Goal: Task Accomplishment & Management: Manage account settings

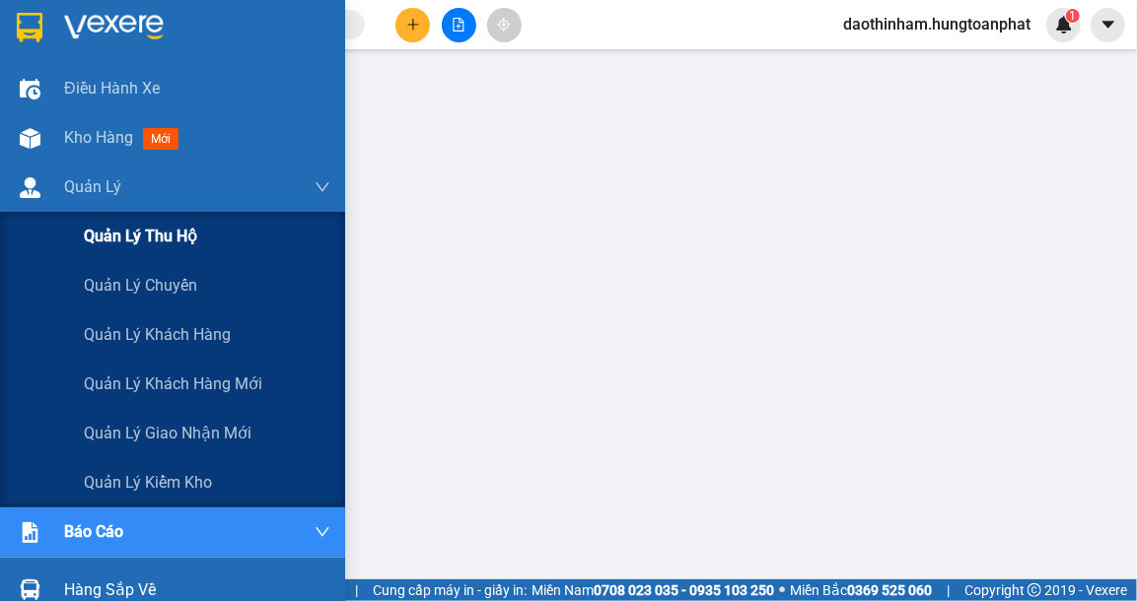
click at [148, 240] on span "Quản lý thu hộ" at bounding box center [140, 236] width 113 height 25
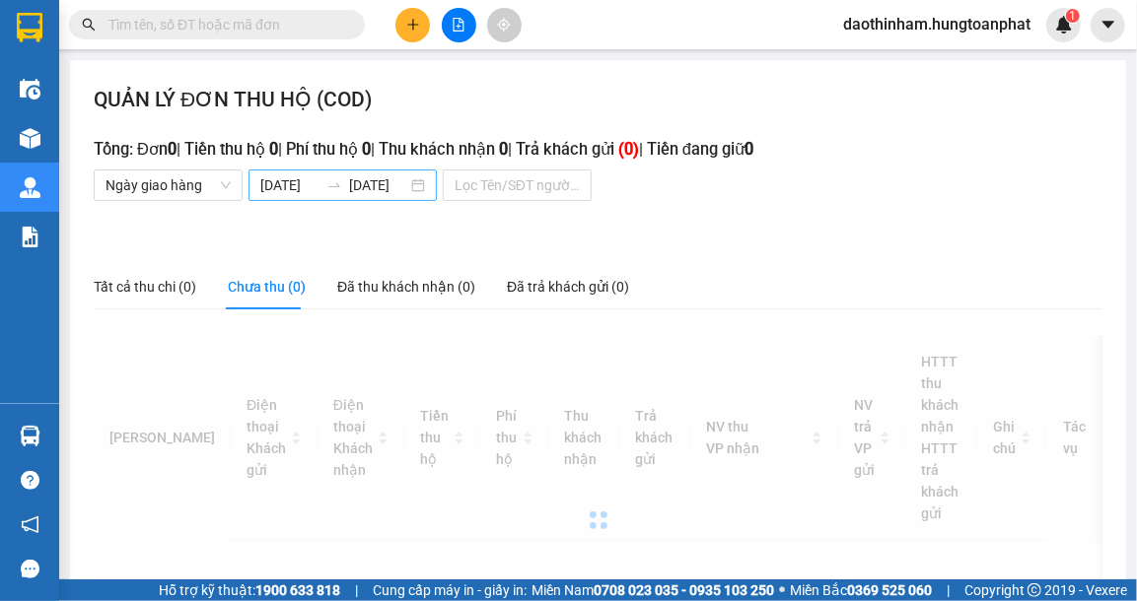
click at [312, 183] on input "[DATE]" at bounding box center [288, 186] width 57 height 22
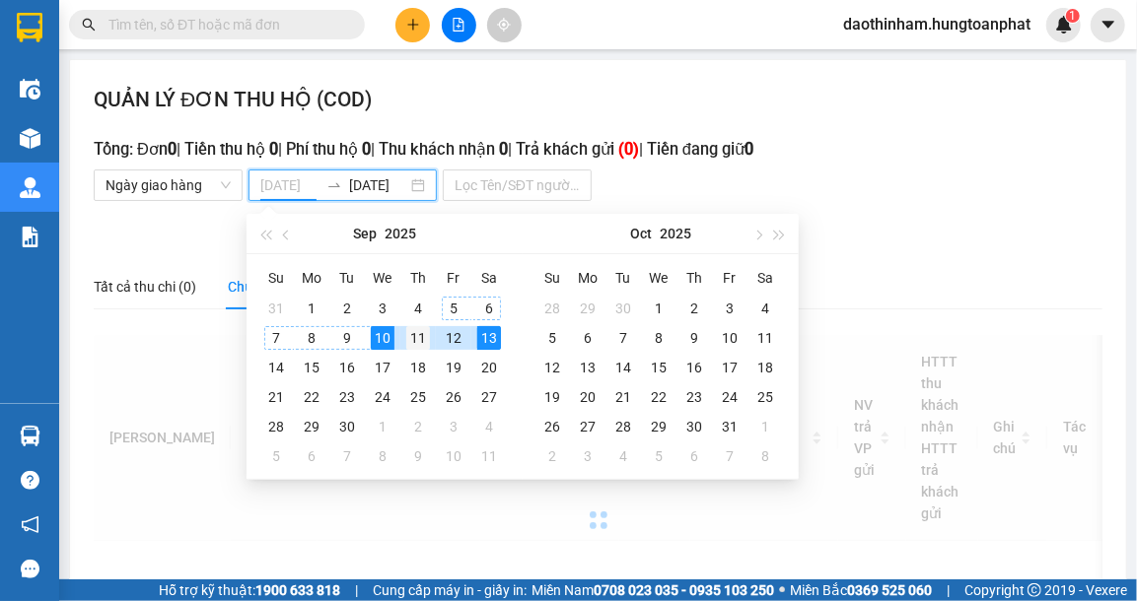
type input "[DATE]"
click at [418, 343] on div "11" at bounding box center [418, 338] width 24 height 24
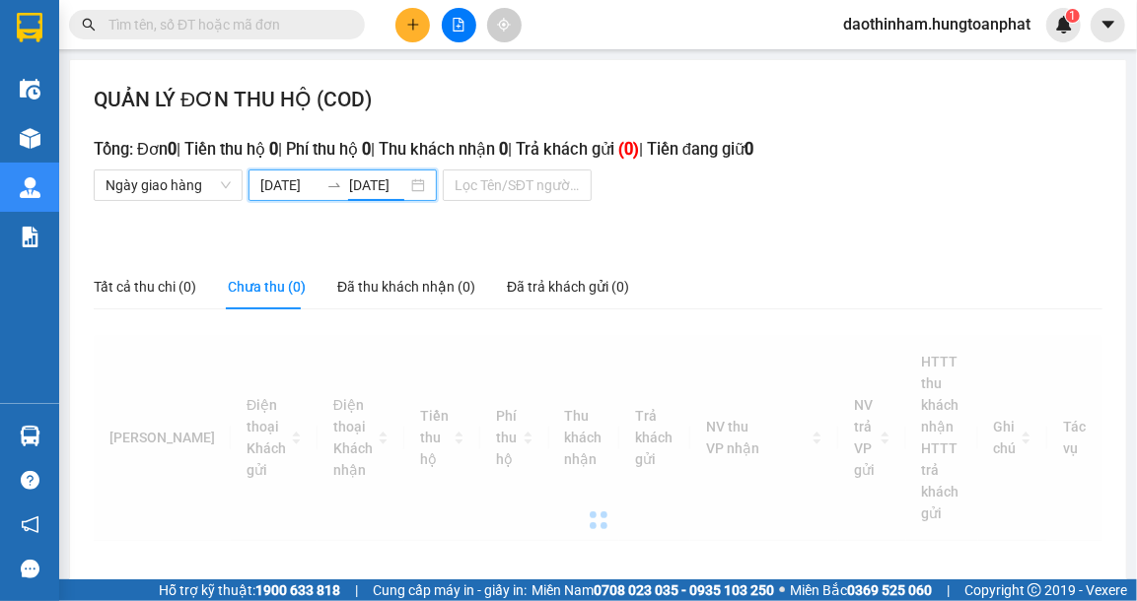
click at [353, 183] on input "[DATE]" at bounding box center [378, 186] width 57 height 22
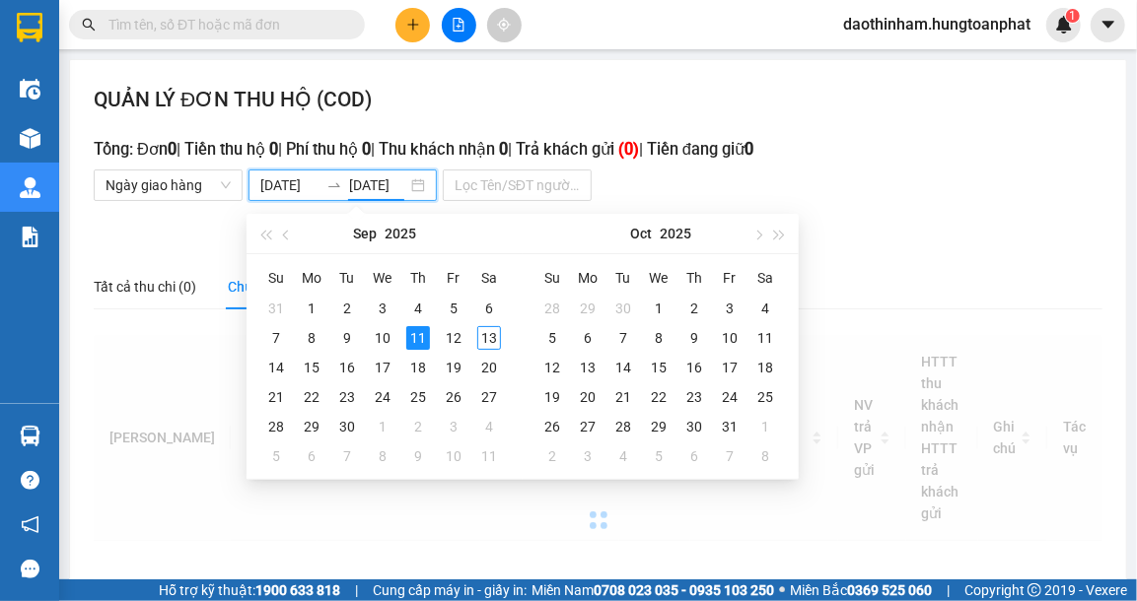
type input "[DATE]"
click at [412, 330] on div "11" at bounding box center [418, 338] width 24 height 24
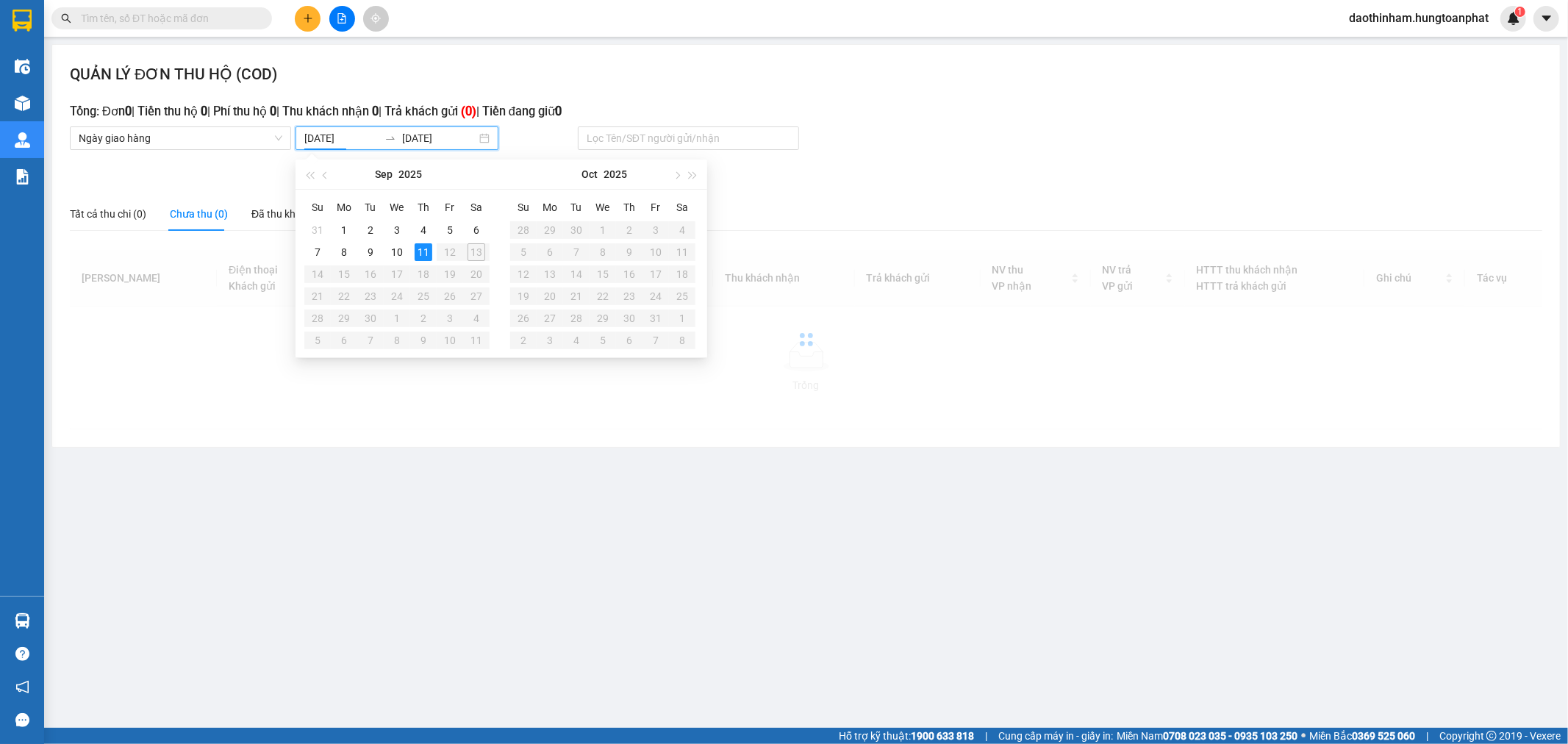
scroll to position [0, 0]
click at [425, 248] on div "11" at bounding box center [424, 252] width 18 height 18
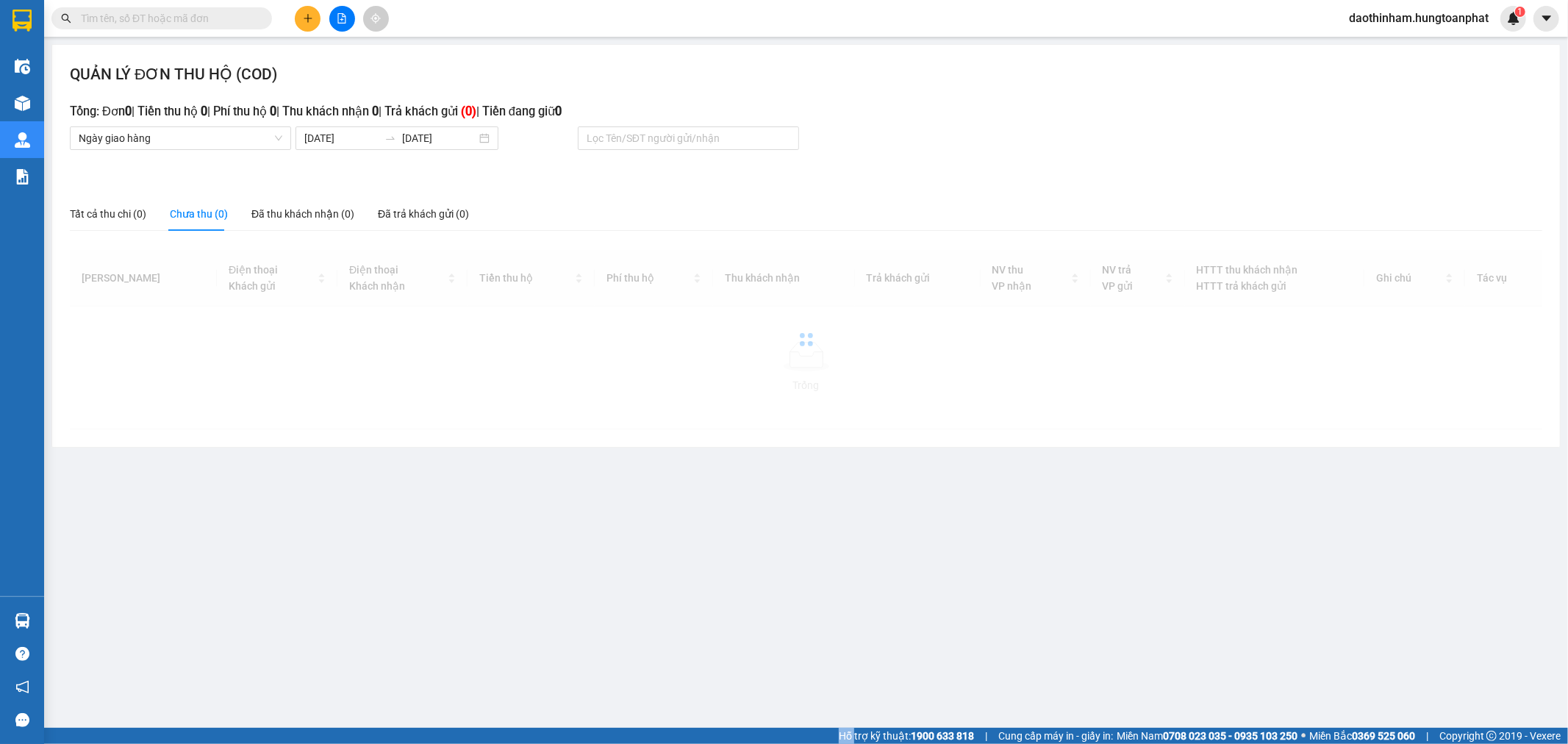
click at [425, 248] on div "Mã ĐH Điện thoại Khách gửi Điện thoại Khách nhận Tiền thu hộ Phí thu hộ Thu khá…" at bounding box center [806, 335] width 1473 height 186
click at [312, 214] on div "Đã thu khách nhận (0)" at bounding box center [303, 214] width 103 height 16
click at [324, 138] on input "[DATE]" at bounding box center [341, 139] width 75 height 16
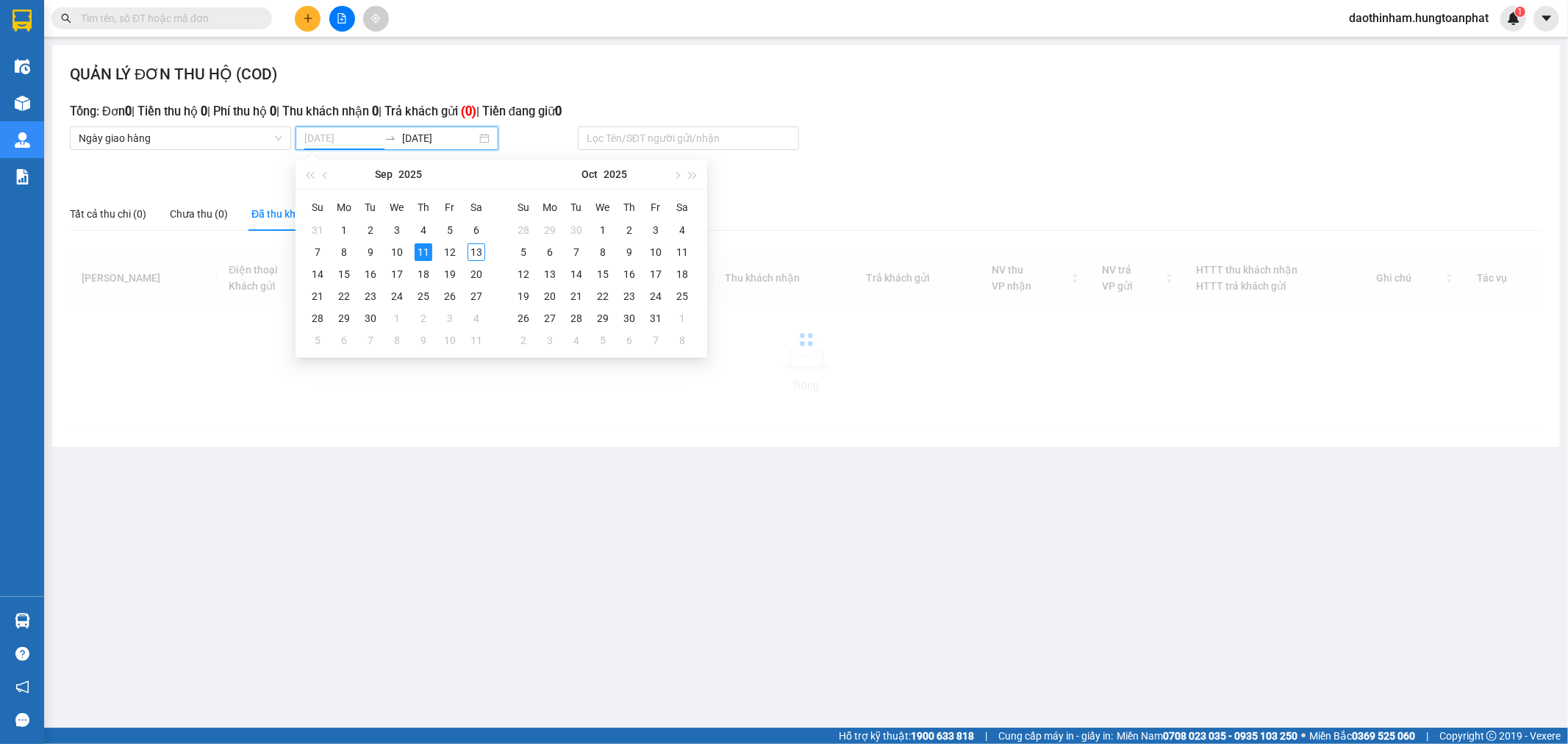
type input "[DATE]"
click at [427, 255] on div "11" at bounding box center [424, 252] width 18 height 18
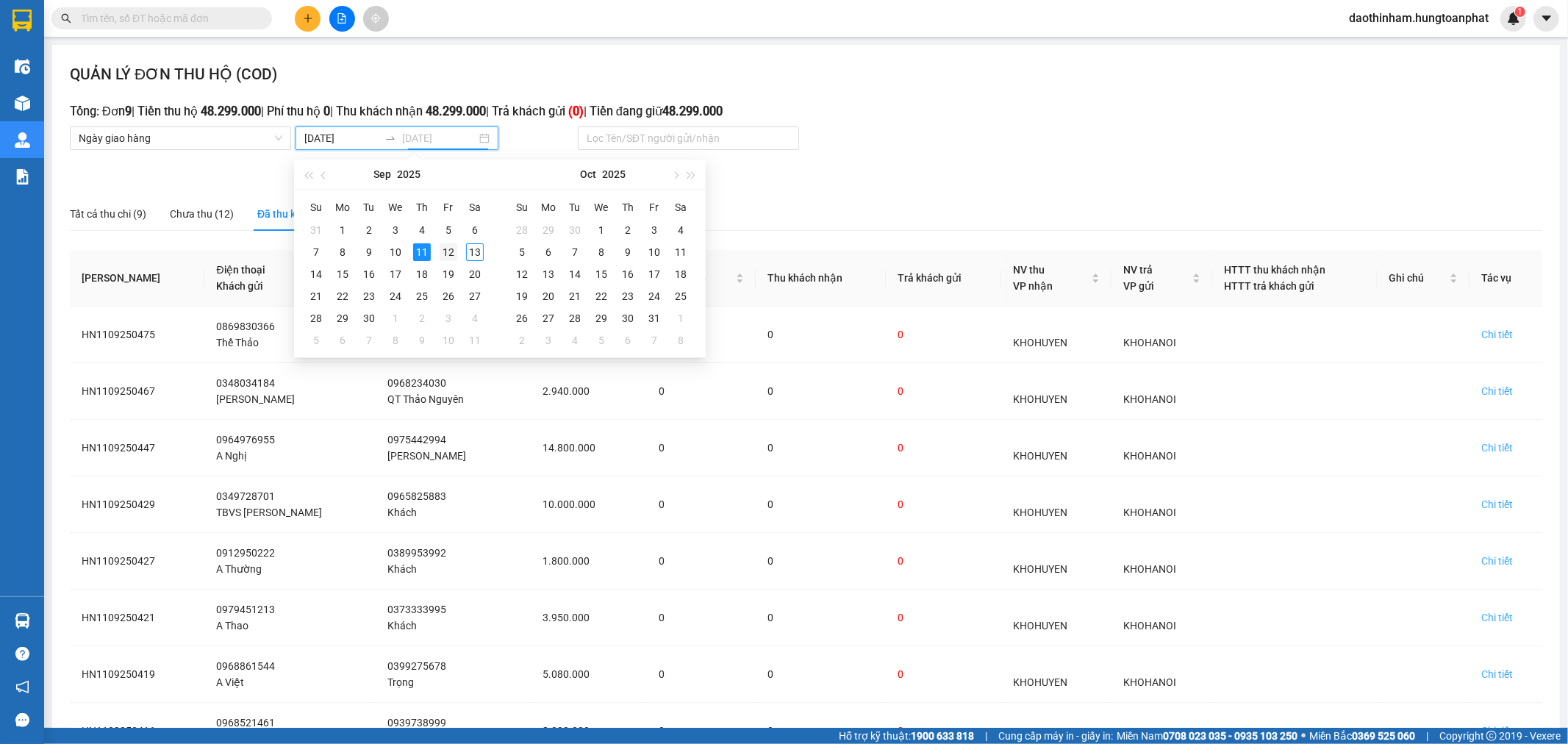
type input "[DATE]"
click at [445, 253] on div "12" at bounding box center [449, 252] width 18 height 18
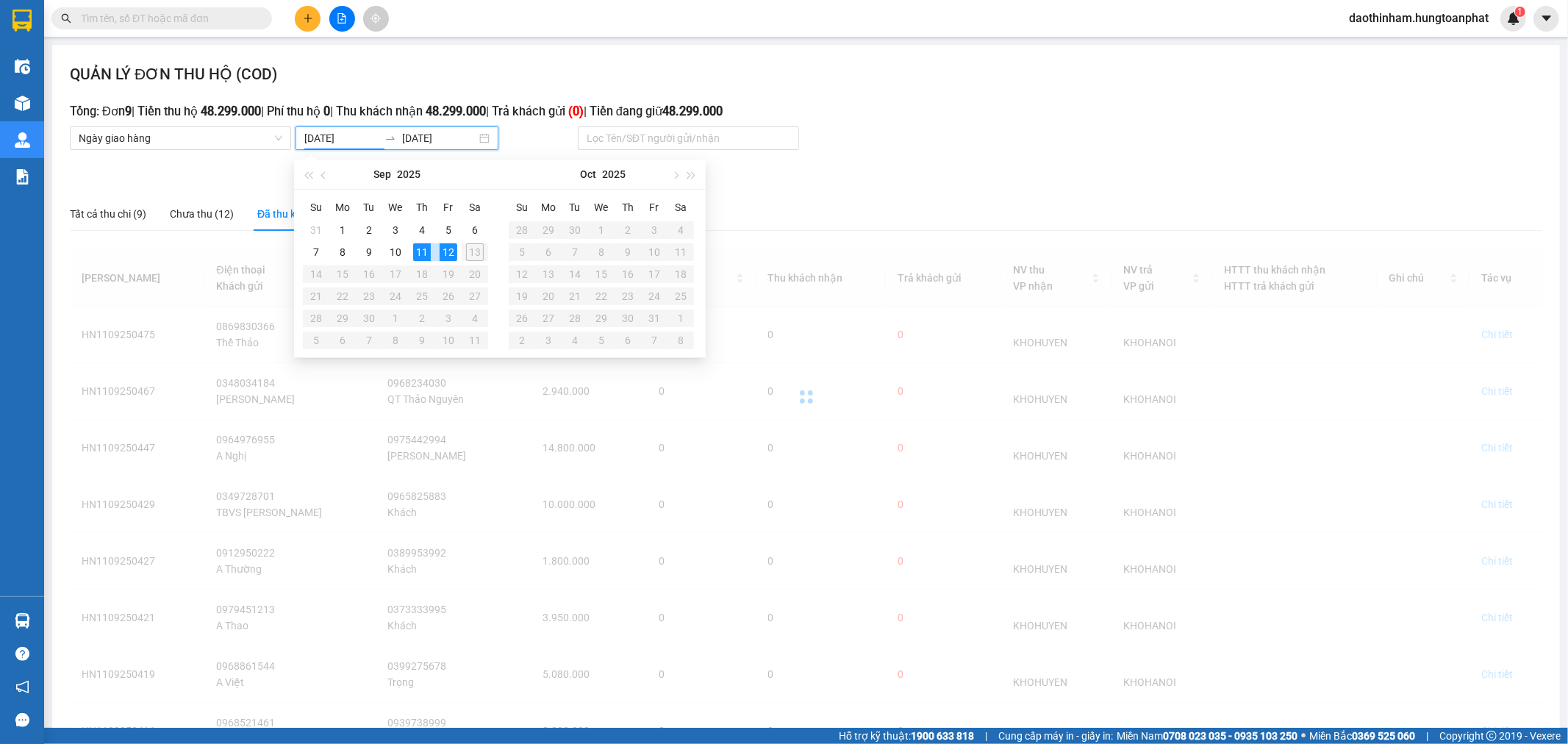
click at [445, 253] on div "12" at bounding box center [449, 252] width 18 height 18
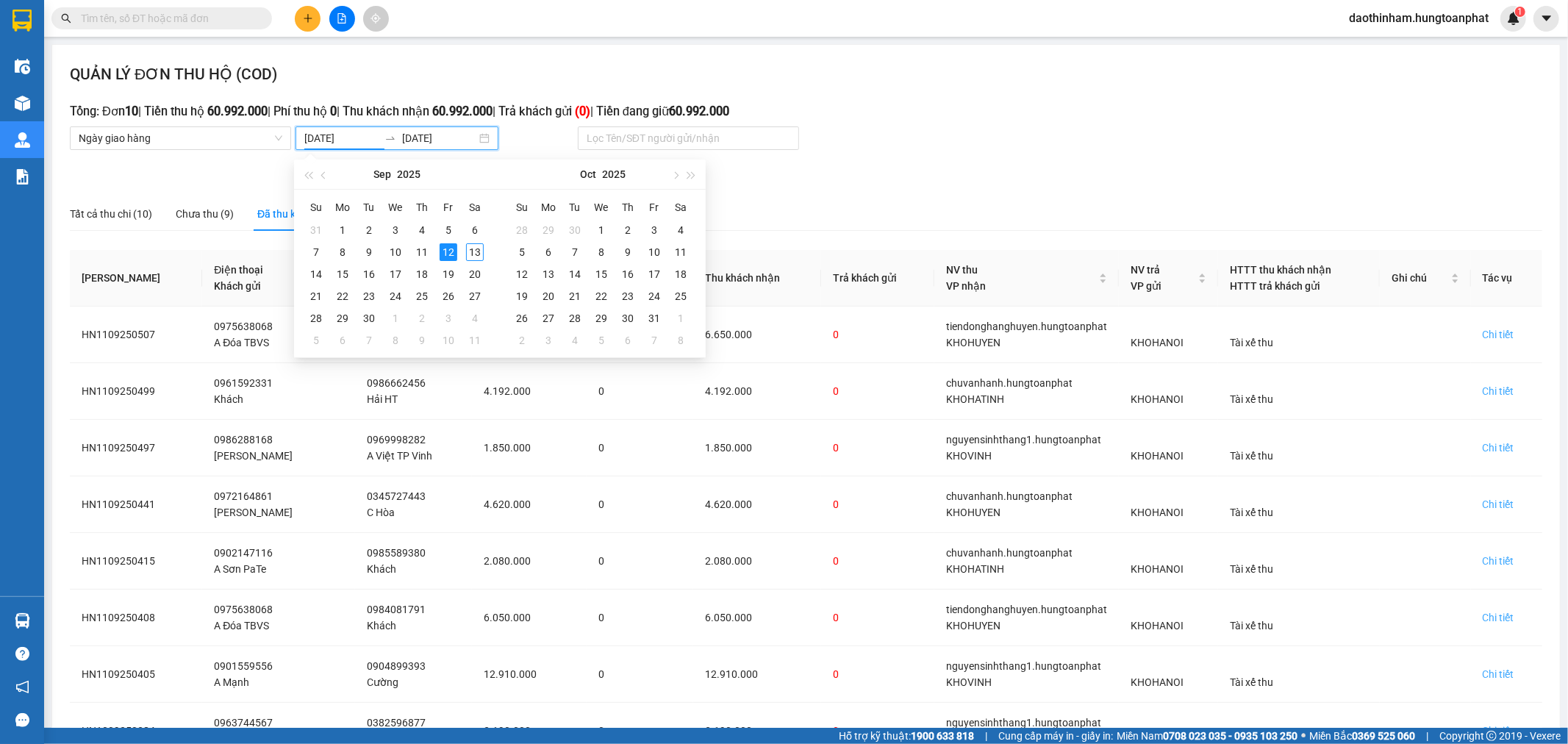
click at [847, 174] on div "QUẢN LÝ ĐƠN THU HỘ (COD) Tổng: Đơn 10 | Tiền thu hộ 60.992.000 | Phí thu hộ 0 |…" at bounding box center [806, 494] width 1508 height 898
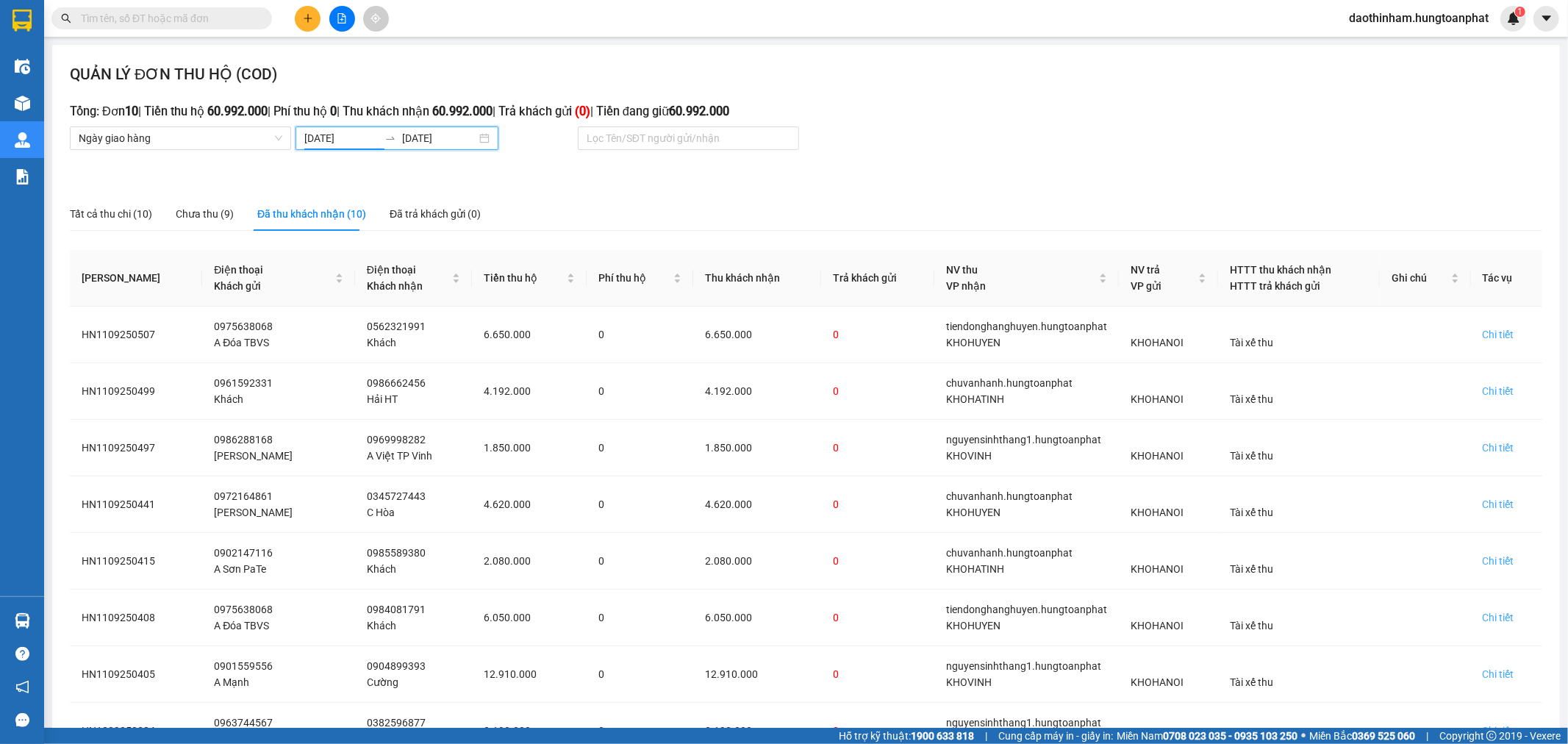
click at [327, 135] on input "[DATE]" at bounding box center [341, 139] width 75 height 16
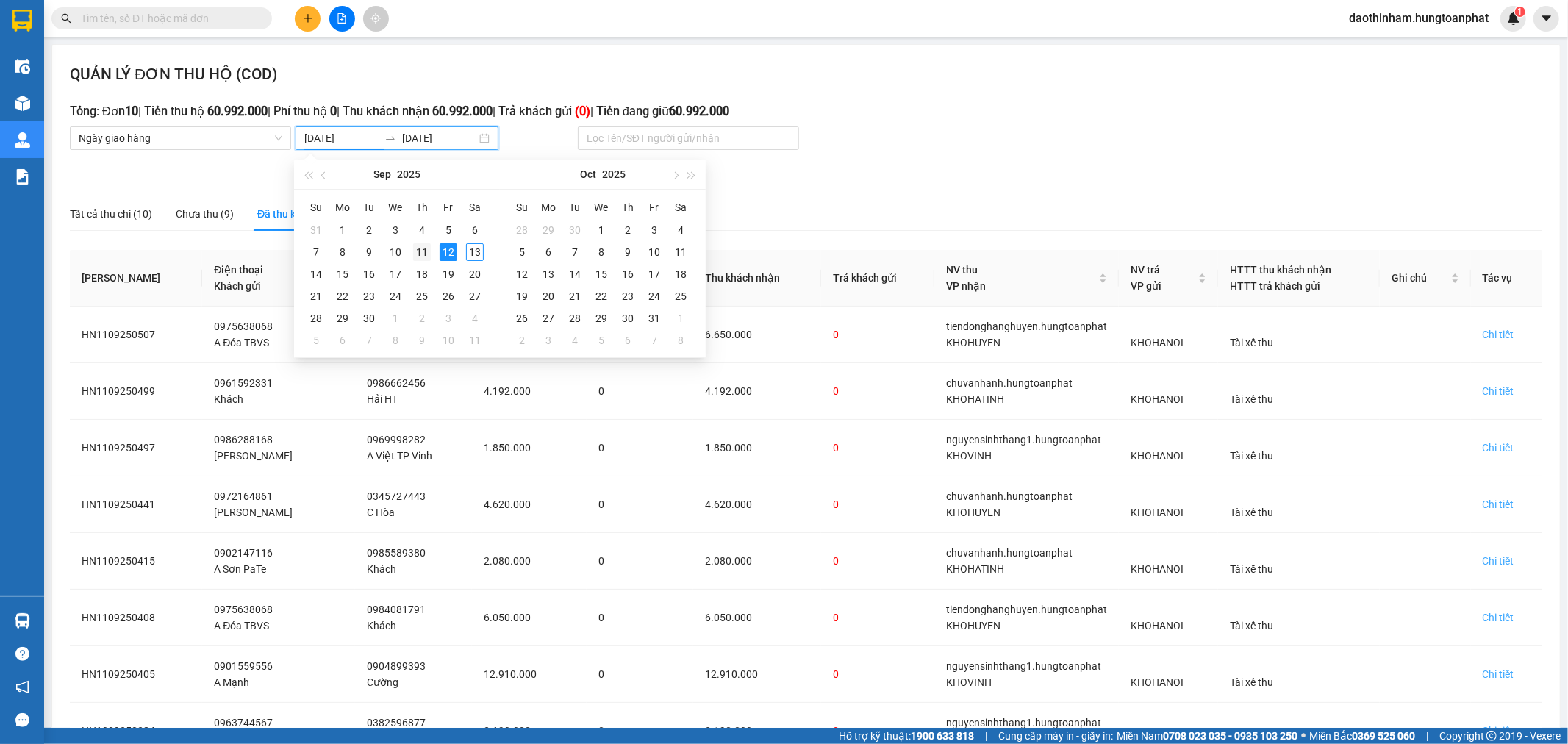
type input "[DATE]"
click at [423, 251] on div "11" at bounding box center [422, 252] width 18 height 18
type input "[DATE]"
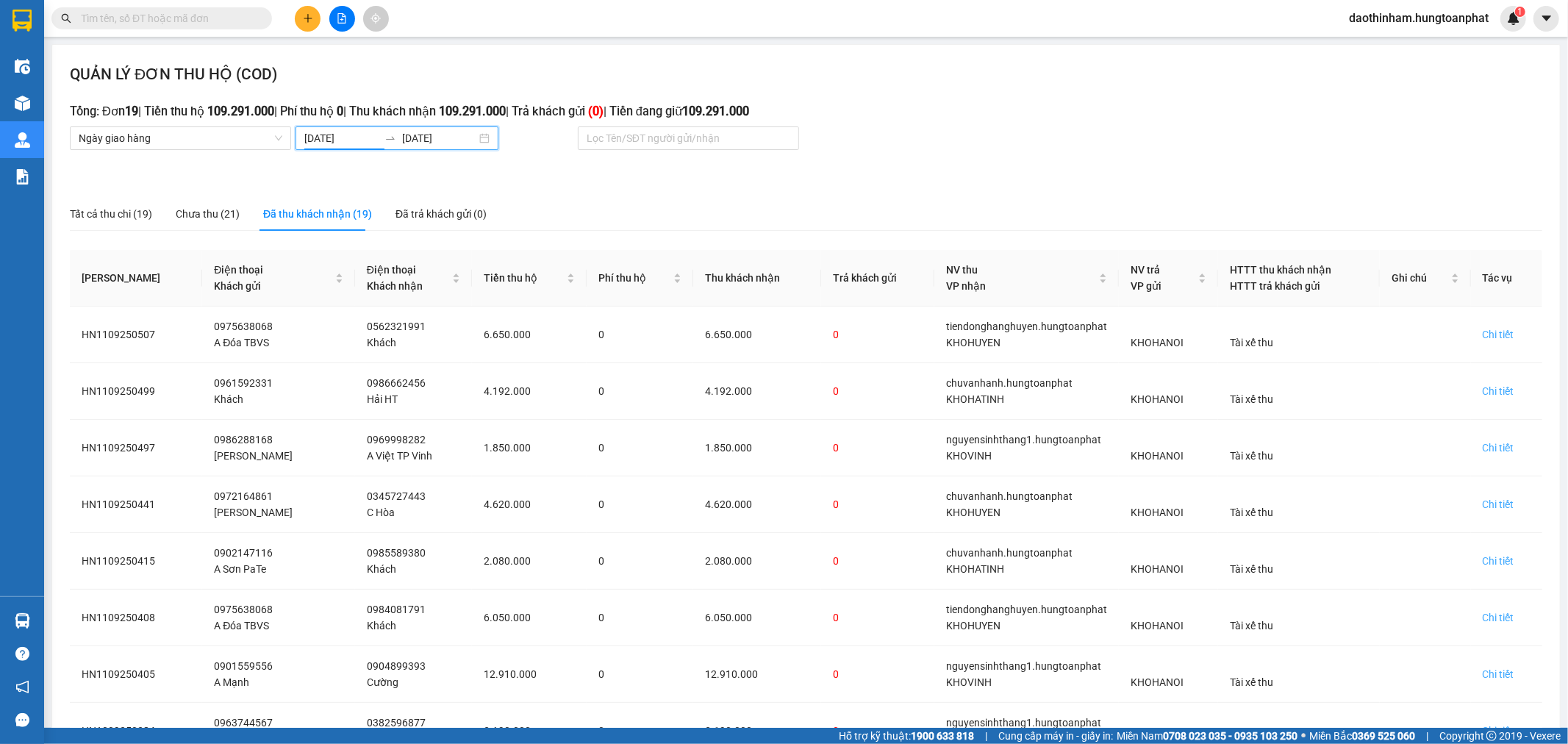
click at [356, 143] on input "[DATE]" at bounding box center [341, 139] width 75 height 16
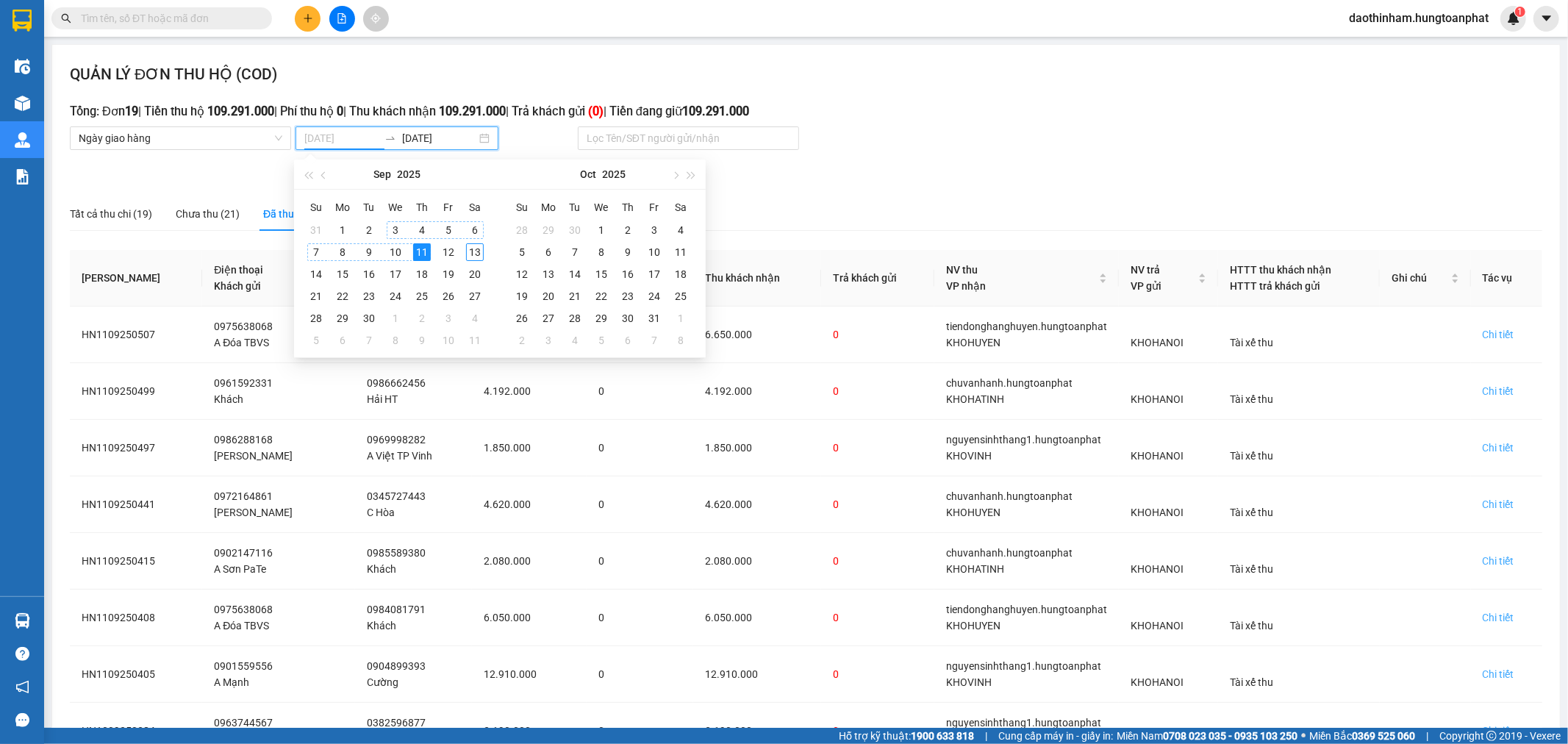
type input "[DATE]"
click at [425, 252] on div "11" at bounding box center [422, 252] width 18 height 18
type input "[DATE]"
click at [347, 137] on input "[DATE]" at bounding box center [341, 139] width 75 height 16
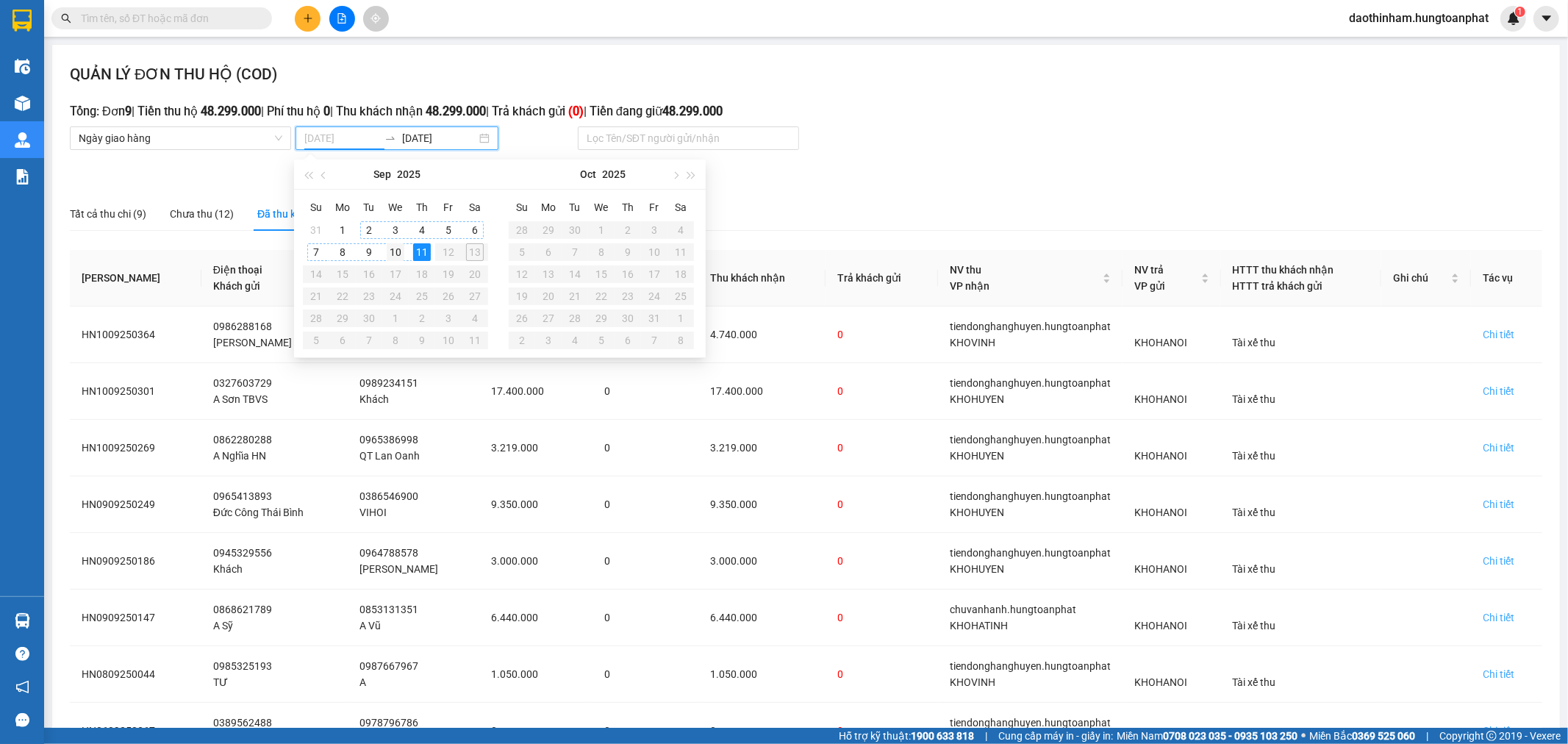
type input "[DATE]"
click at [390, 256] on div "10" at bounding box center [396, 252] width 18 height 18
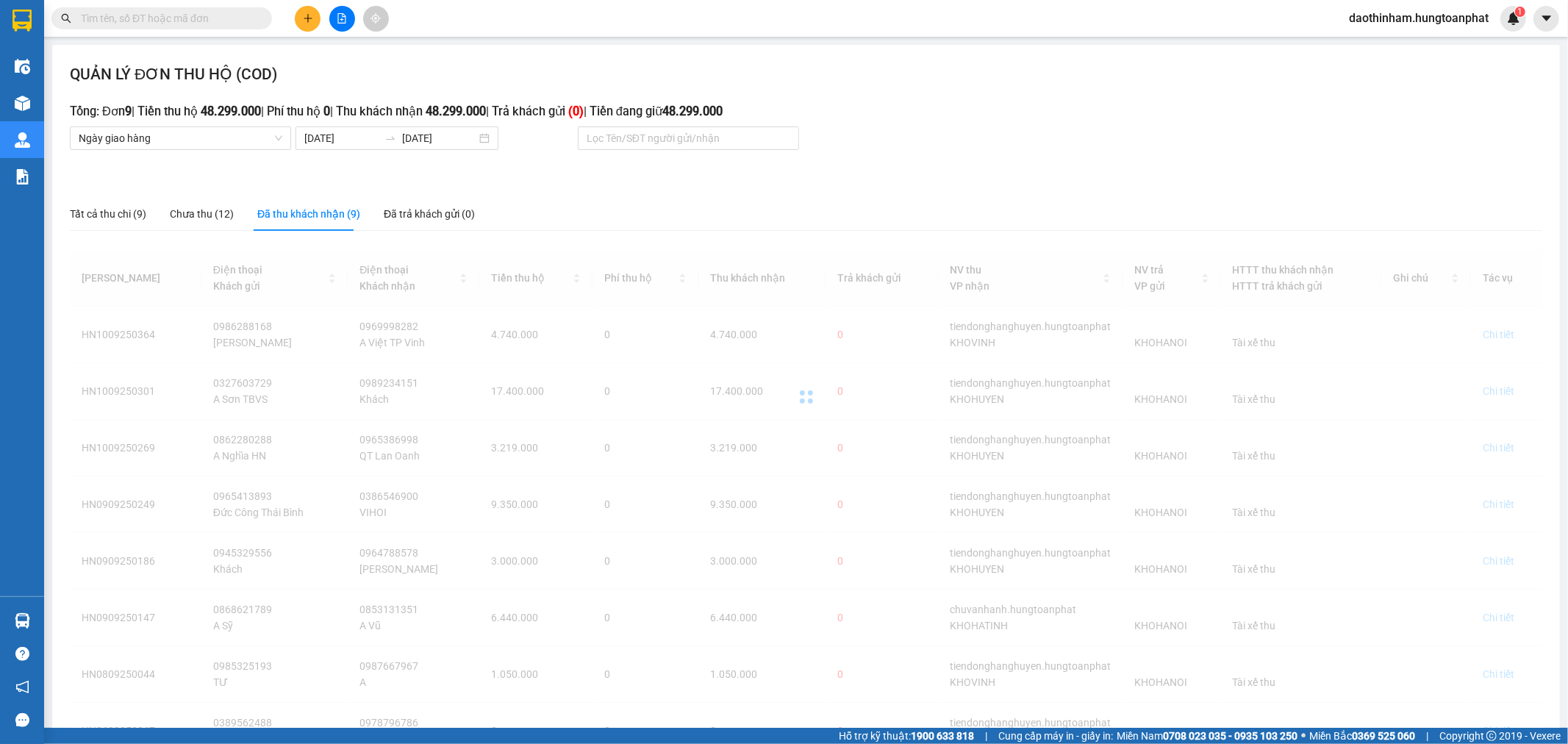
click at [391, 256] on div at bounding box center [806, 397] width 1473 height 294
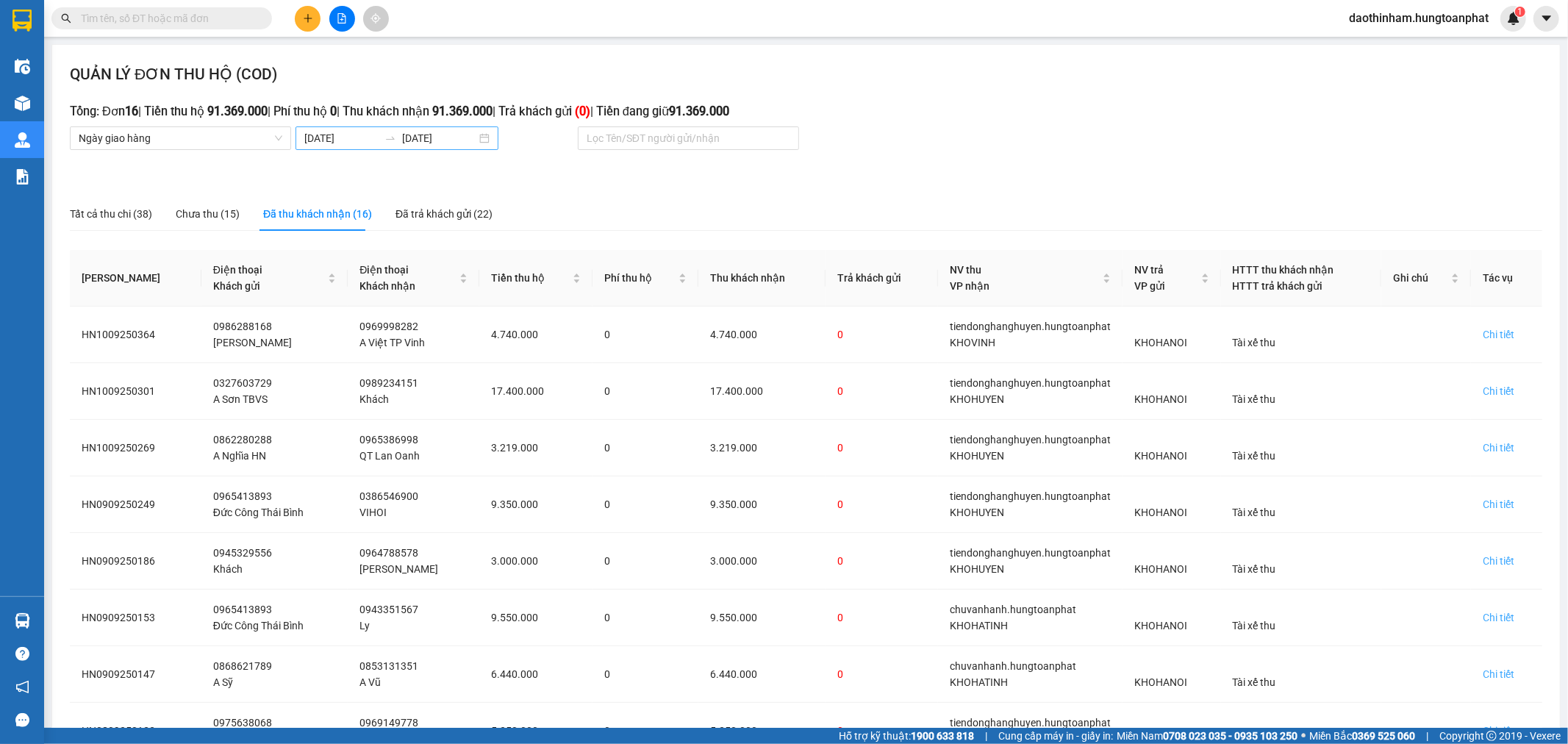
click at [424, 130] on input "[DATE]" at bounding box center [439, 139] width 75 height 16
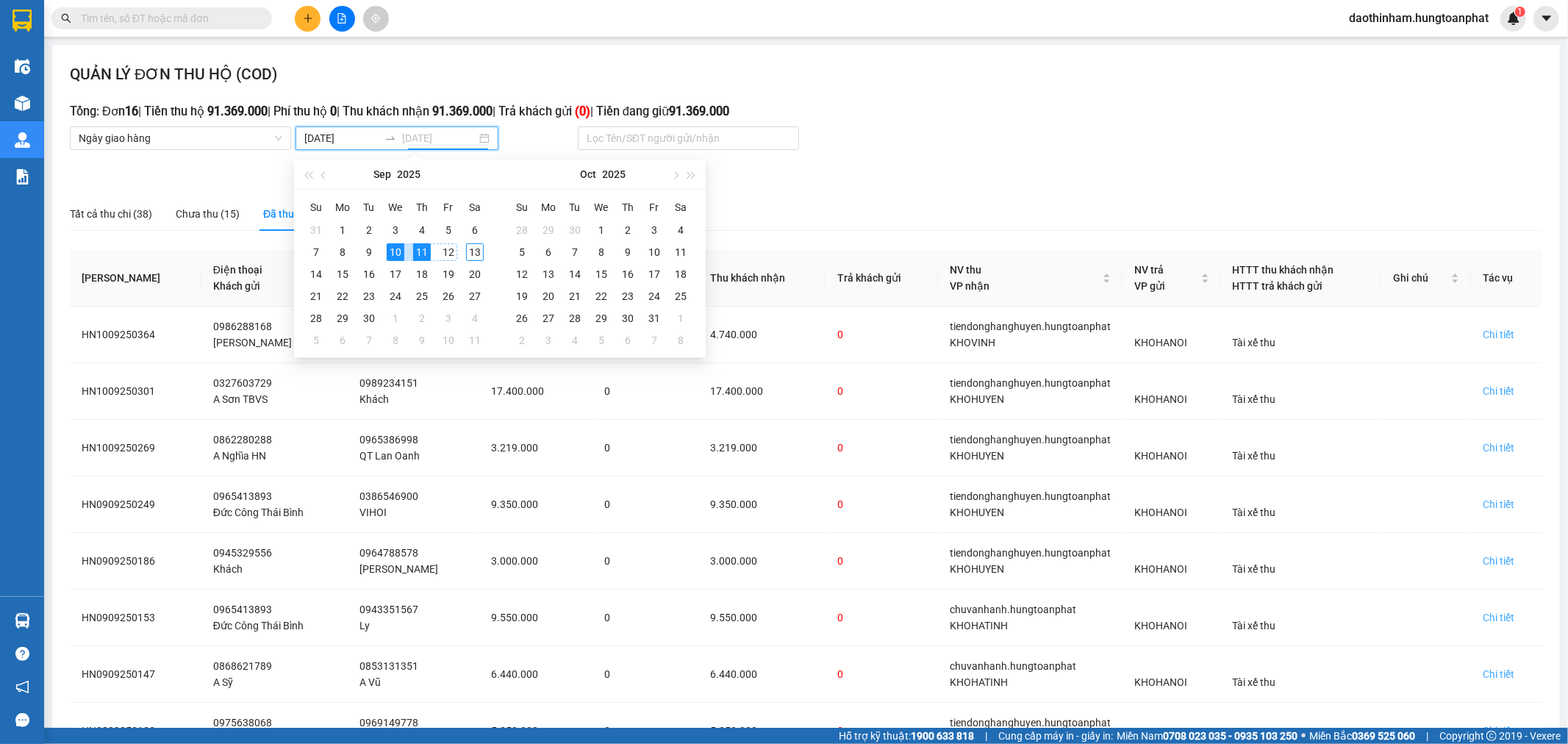
type input "[DATE]"
click at [397, 252] on div "10" at bounding box center [396, 252] width 18 height 18
